Goal: Use online tool/utility: Utilize a website feature to perform a specific function

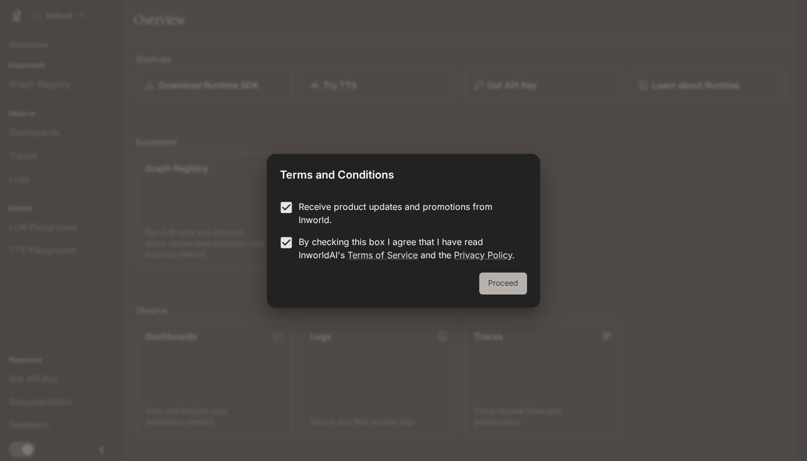
click at [510, 284] on button "Proceed" at bounding box center [503, 283] width 48 height 22
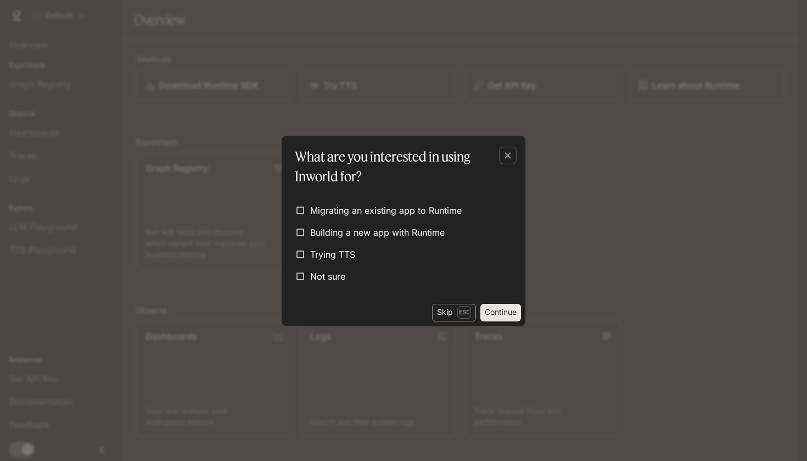
click at [451, 309] on button "Skip Esc" at bounding box center [454, 313] width 44 height 18
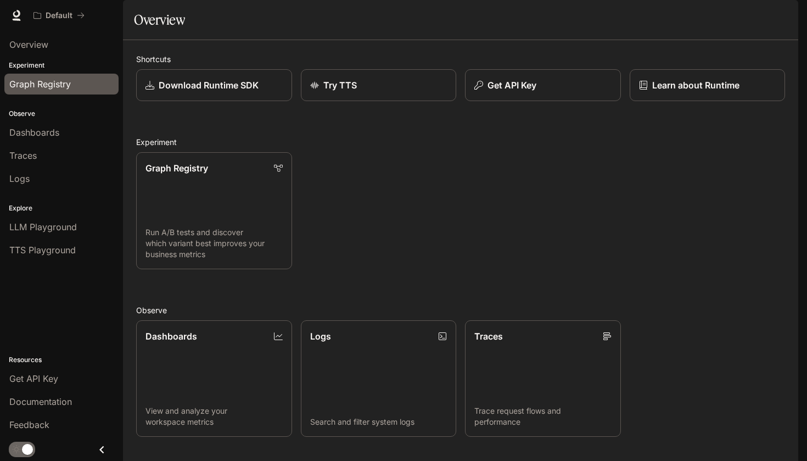
click at [93, 87] on div "Graph Registry" at bounding box center [61, 83] width 104 height 13
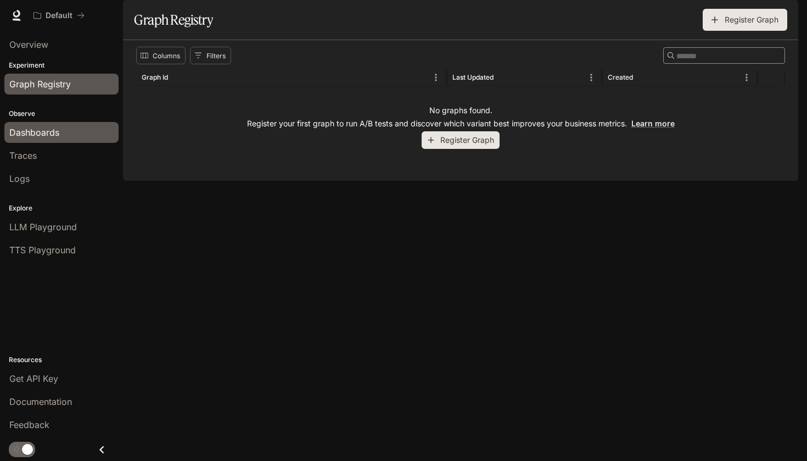
click at [61, 136] on div "Dashboards" at bounding box center [61, 132] width 104 height 13
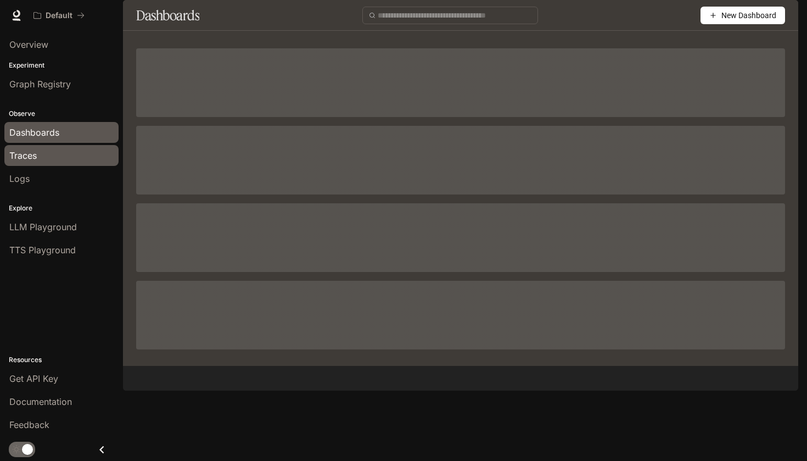
click at [88, 163] on link "Traces" at bounding box center [61, 155] width 114 height 21
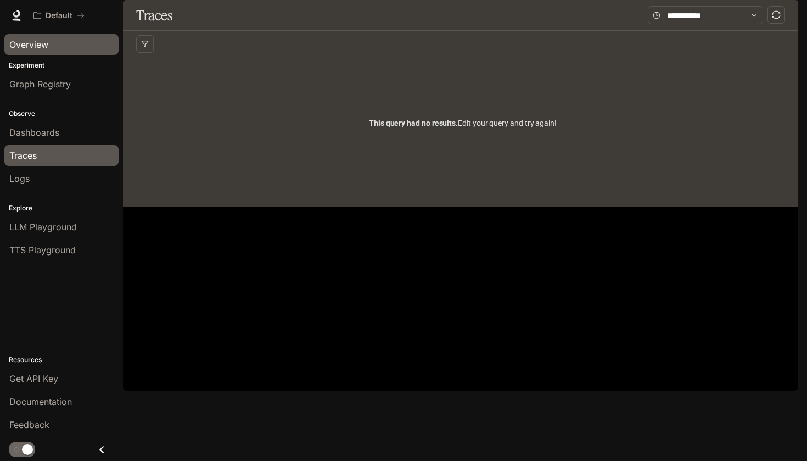
click at [33, 44] on span "Overview" at bounding box center [28, 44] width 39 height 13
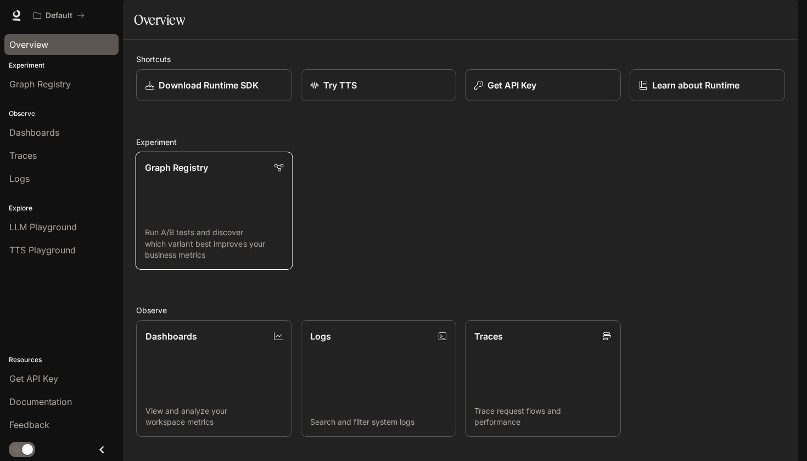
click at [245, 260] on p "Run A/B tests and discover which variant best improves your business metrics" at bounding box center [214, 243] width 138 height 33
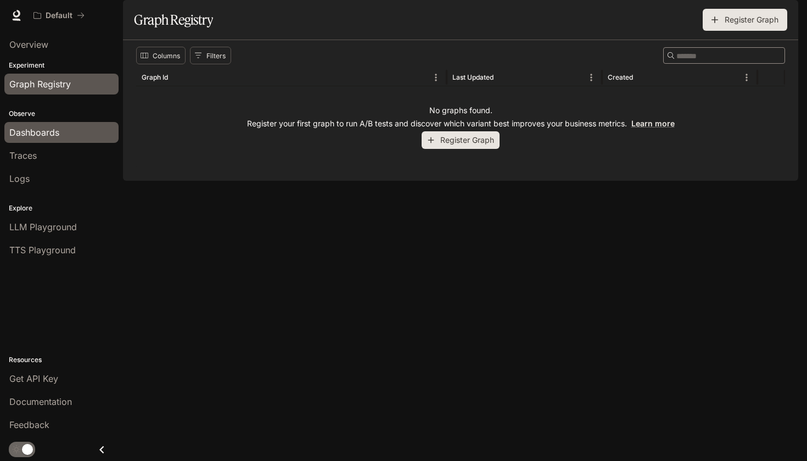
click at [44, 127] on span "Dashboards" at bounding box center [34, 132] width 50 height 13
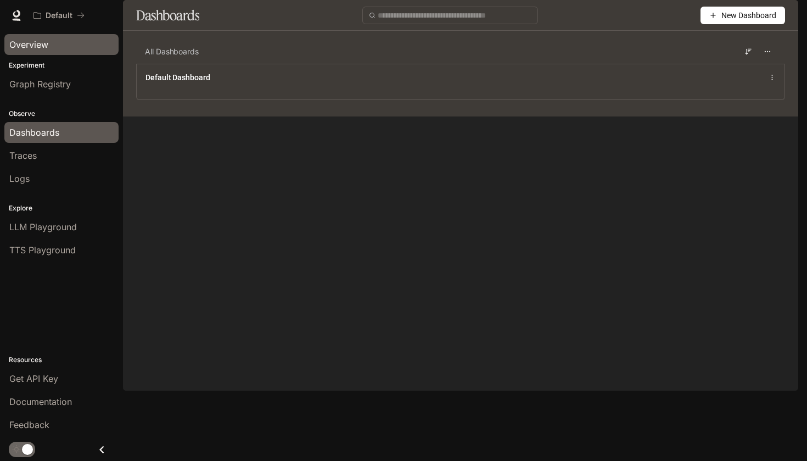
click at [69, 41] on div "Overview" at bounding box center [61, 44] width 104 height 13
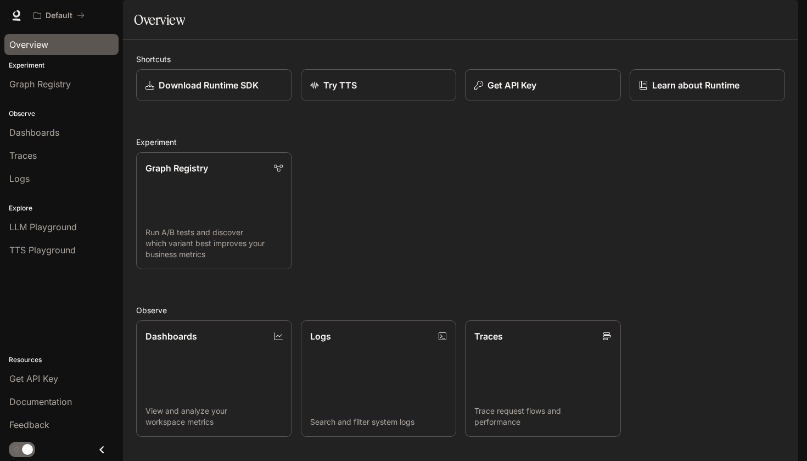
scroll to position [196, 0]
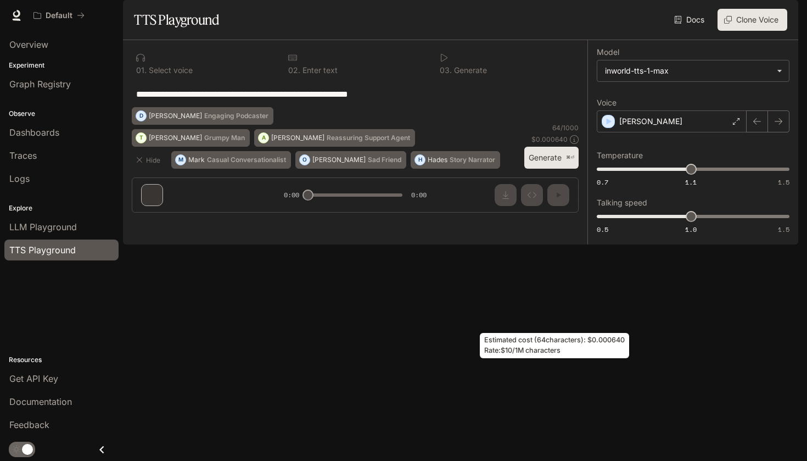
click at [536, 144] on p "$ 0.000640" at bounding box center [550, 139] width 36 height 9
click at [539, 169] on button "Generate ⌘⏎" at bounding box center [551, 158] width 54 height 23
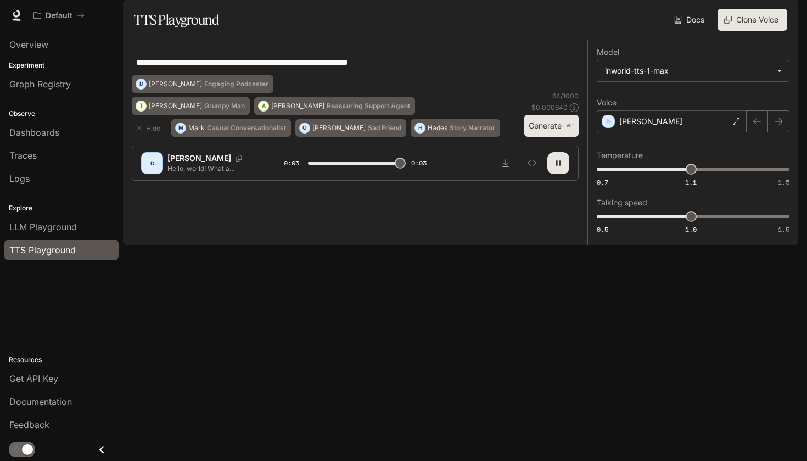
type input "*"
click at [450, 131] on p "Story Narrator" at bounding box center [473, 128] width 46 height 7
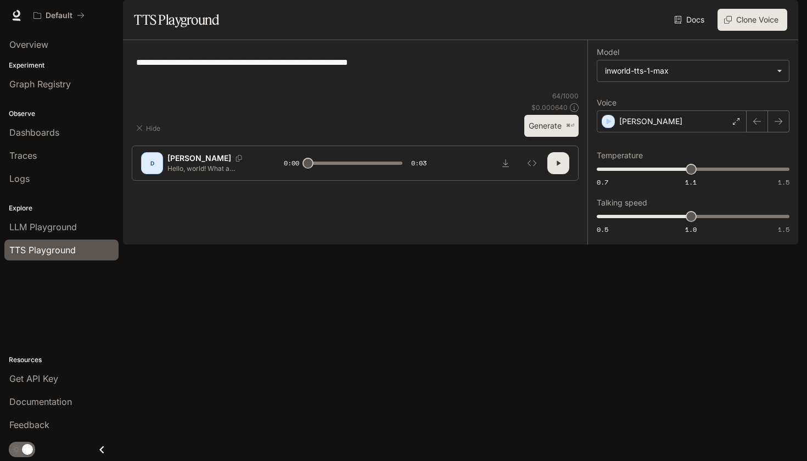
type textarea "**********"
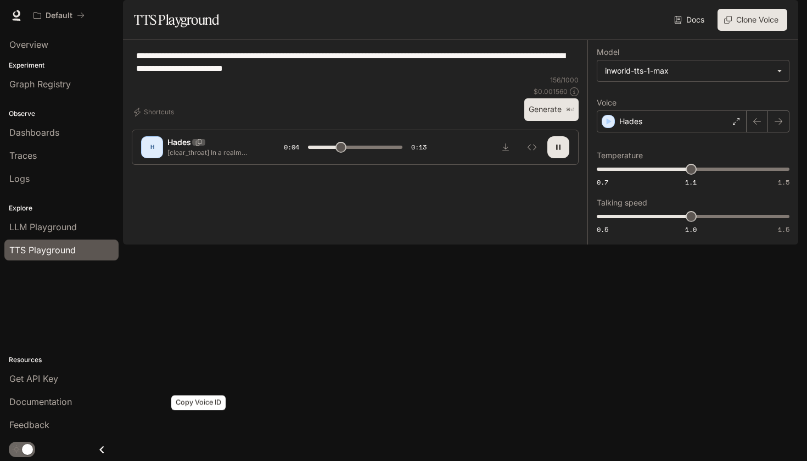
click at [196, 146] on icon "Copy Voice ID" at bounding box center [198, 142] width 11 height 7
click at [183, 148] on p "Hades" at bounding box center [179, 142] width 24 height 11
click at [175, 148] on p "Hades" at bounding box center [179, 142] width 24 height 11
click at [160, 156] on div "H" at bounding box center [152, 147] width 18 height 18
click at [175, 157] on p "[clear_throat] In a realm where magic flows like rivers and dragons soar throug…" at bounding box center [212, 152] width 90 height 9
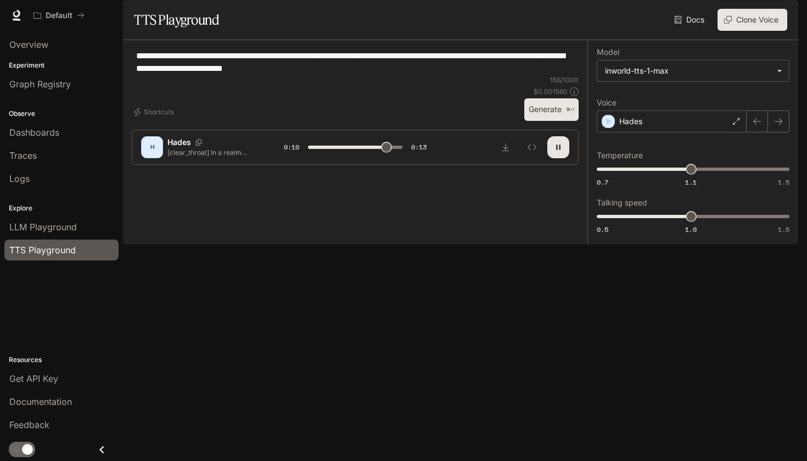
click at [160, 156] on div "H" at bounding box center [152, 147] width 18 height 18
click at [197, 146] on icon "Copy Voice ID" at bounding box center [198, 142] width 11 height 7
click at [154, 156] on div "H" at bounding box center [152, 147] width 18 height 18
click at [162, 121] on button "Shortcuts" at bounding box center [155, 112] width 47 height 18
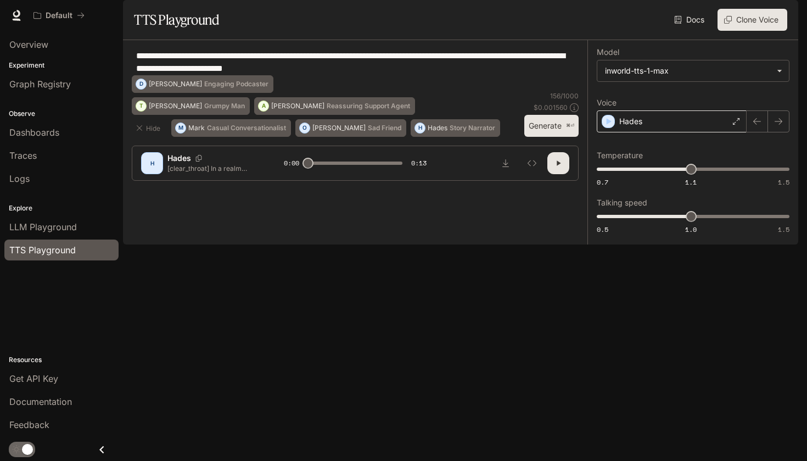
click at [712, 132] on div "Hades" at bounding box center [672, 121] width 150 height 22
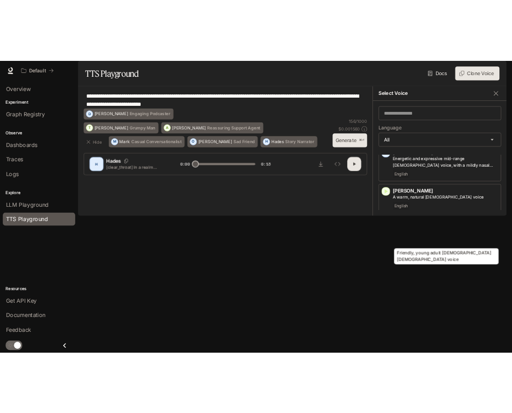
scroll to position [109, 0]
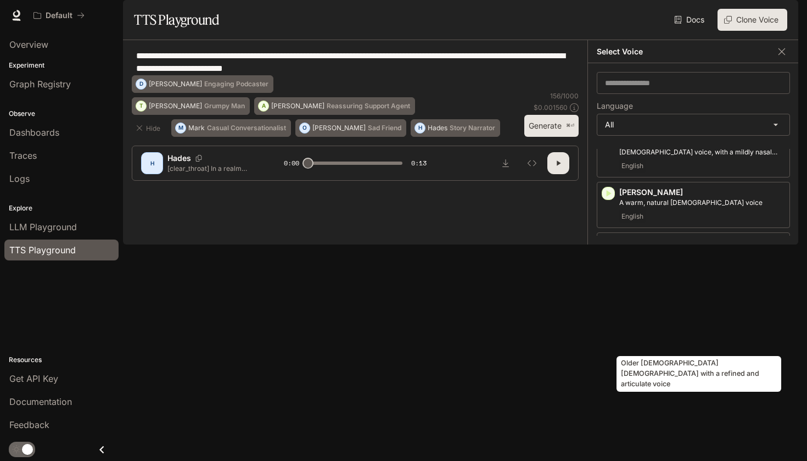
click at [669, 328] on p "Older [DEMOGRAPHIC_DATA] [DEMOGRAPHIC_DATA] with a refined and articulate voice" at bounding box center [702, 319] width 166 height 20
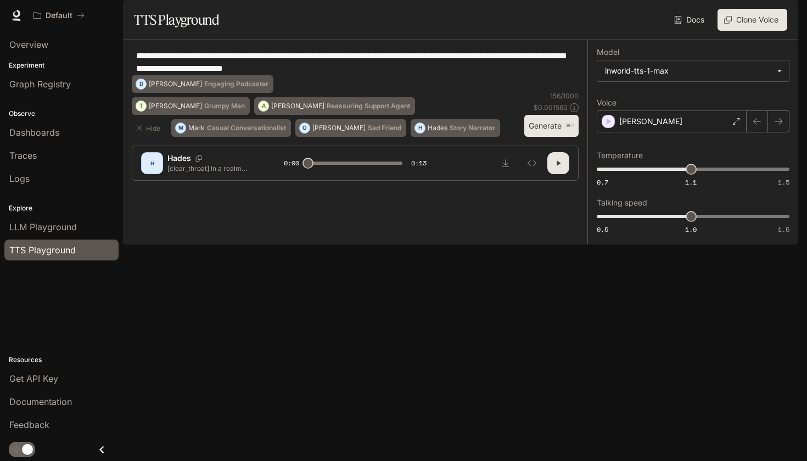
click at [511, 75] on div "**********" at bounding box center [355, 62] width 447 height 26
click at [184, 173] on p "[clear_throat] In a realm where magic flows like rivers and dragons soar throug…" at bounding box center [212, 168] width 90 height 9
click at [549, 137] on button "Generate ⌘⏎" at bounding box center [551, 126] width 54 height 23
type input "*"
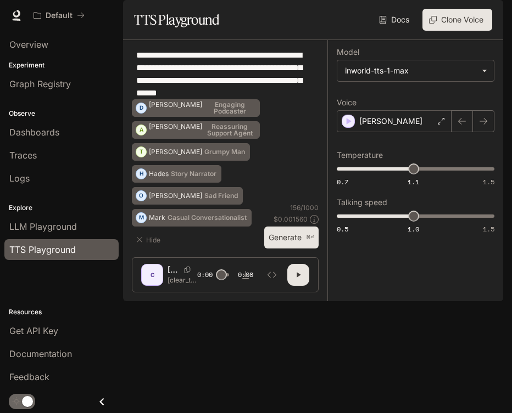
drag, startPoint x: 273, startPoint y: 126, endPoint x: 134, endPoint y: 82, distance: 145.9
click at [134, 82] on div "**********" at bounding box center [225, 74] width 187 height 51
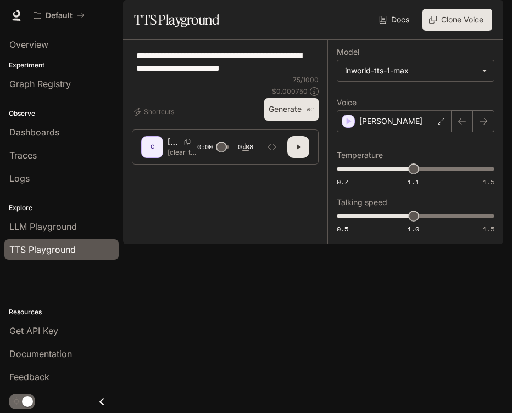
type textarea "**********"
click at [283, 121] on button "Generate ⌘⏎" at bounding box center [291, 109] width 54 height 23
type input "*"
drag, startPoint x: 410, startPoint y: 250, endPoint x: 428, endPoint y: 250, distance: 18.1
click at [428, 222] on span "1.1" at bounding box center [428, 216] width 11 height 11
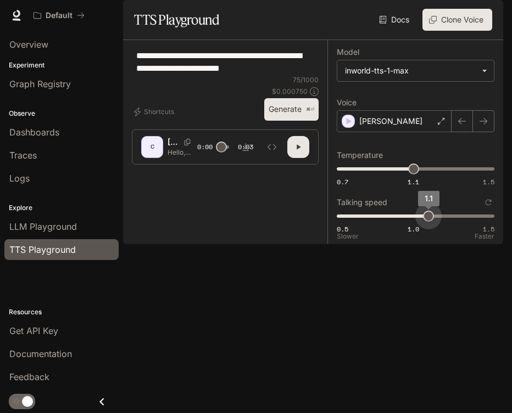
type input "***"
drag, startPoint x: 428, startPoint y: 250, endPoint x: 439, endPoint y: 251, distance: 10.5
click at [439, 222] on span "1.2" at bounding box center [443, 216] width 11 height 11
click at [301, 152] on icon "button" at bounding box center [298, 147] width 9 height 9
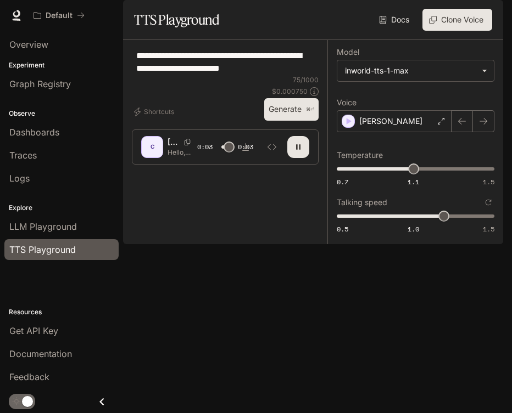
type input "*"
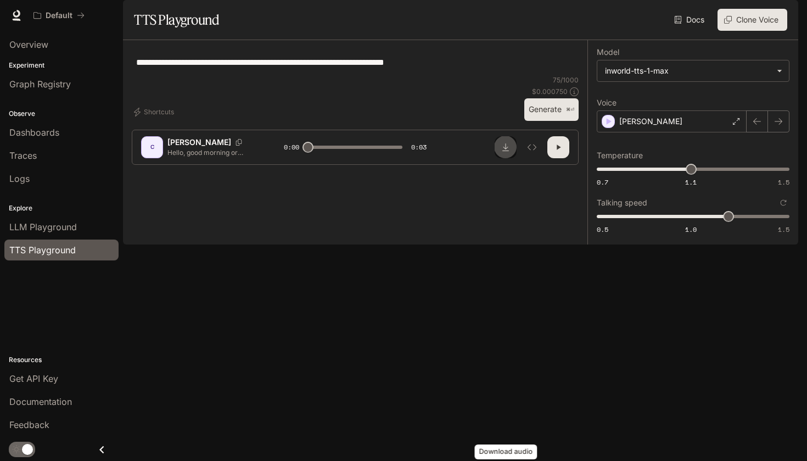
click at [503, 152] on icon "Download audio" at bounding box center [505, 147] width 9 height 9
